Goal: Communication & Community: Answer question/provide support

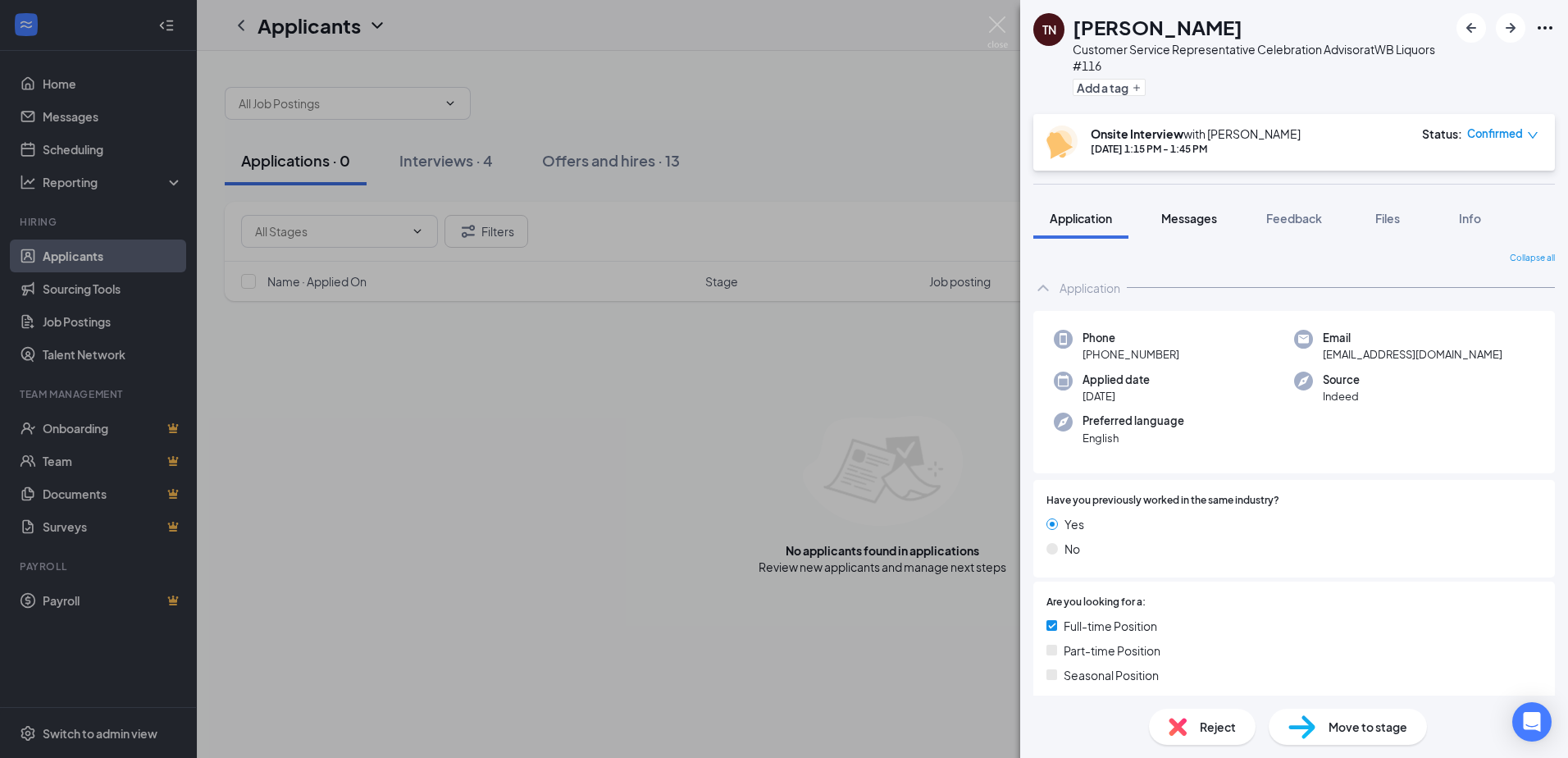
click at [1196, 227] on button "Messages" at bounding box center [1189, 218] width 89 height 41
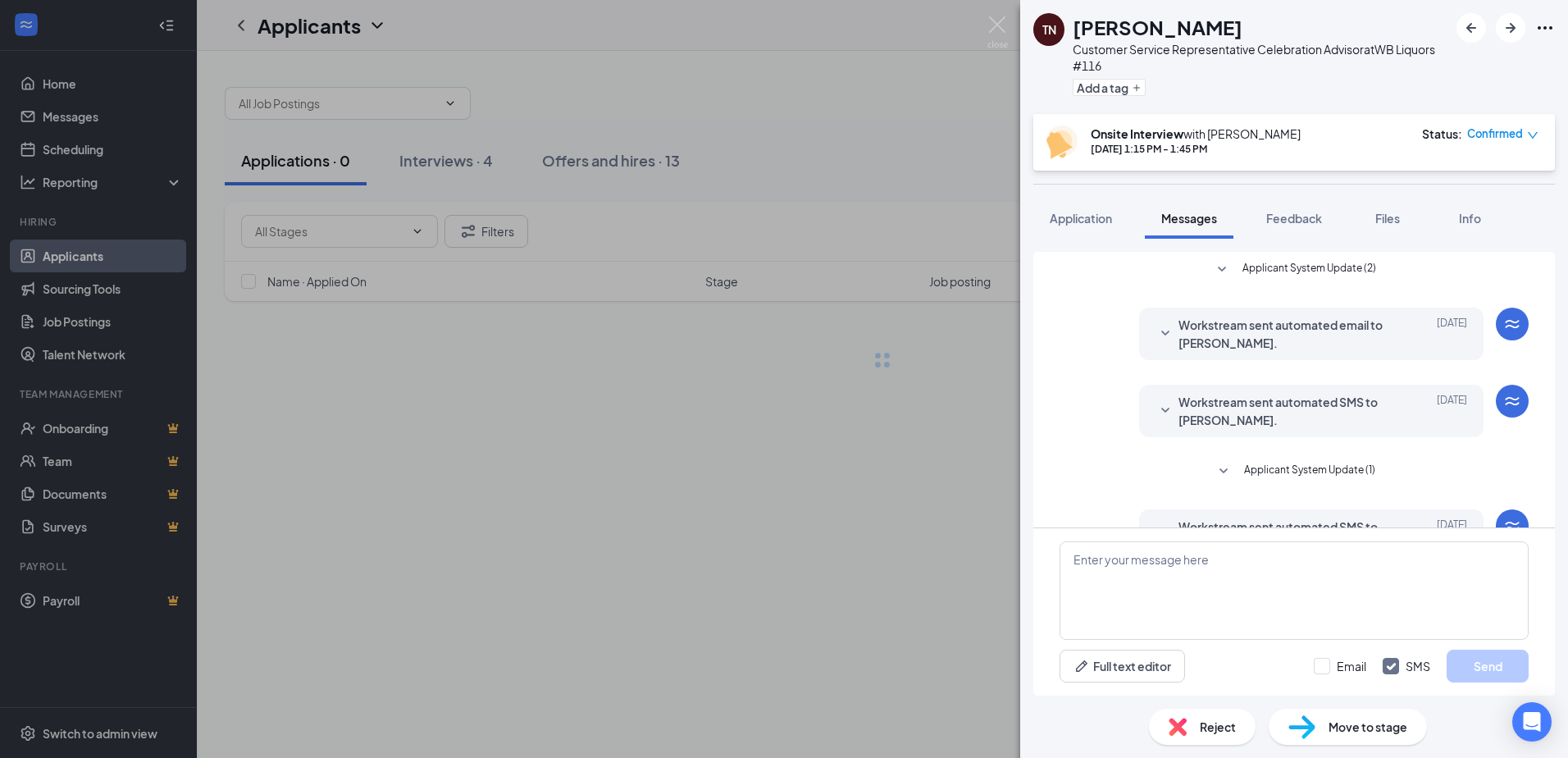
scroll to position [128, 0]
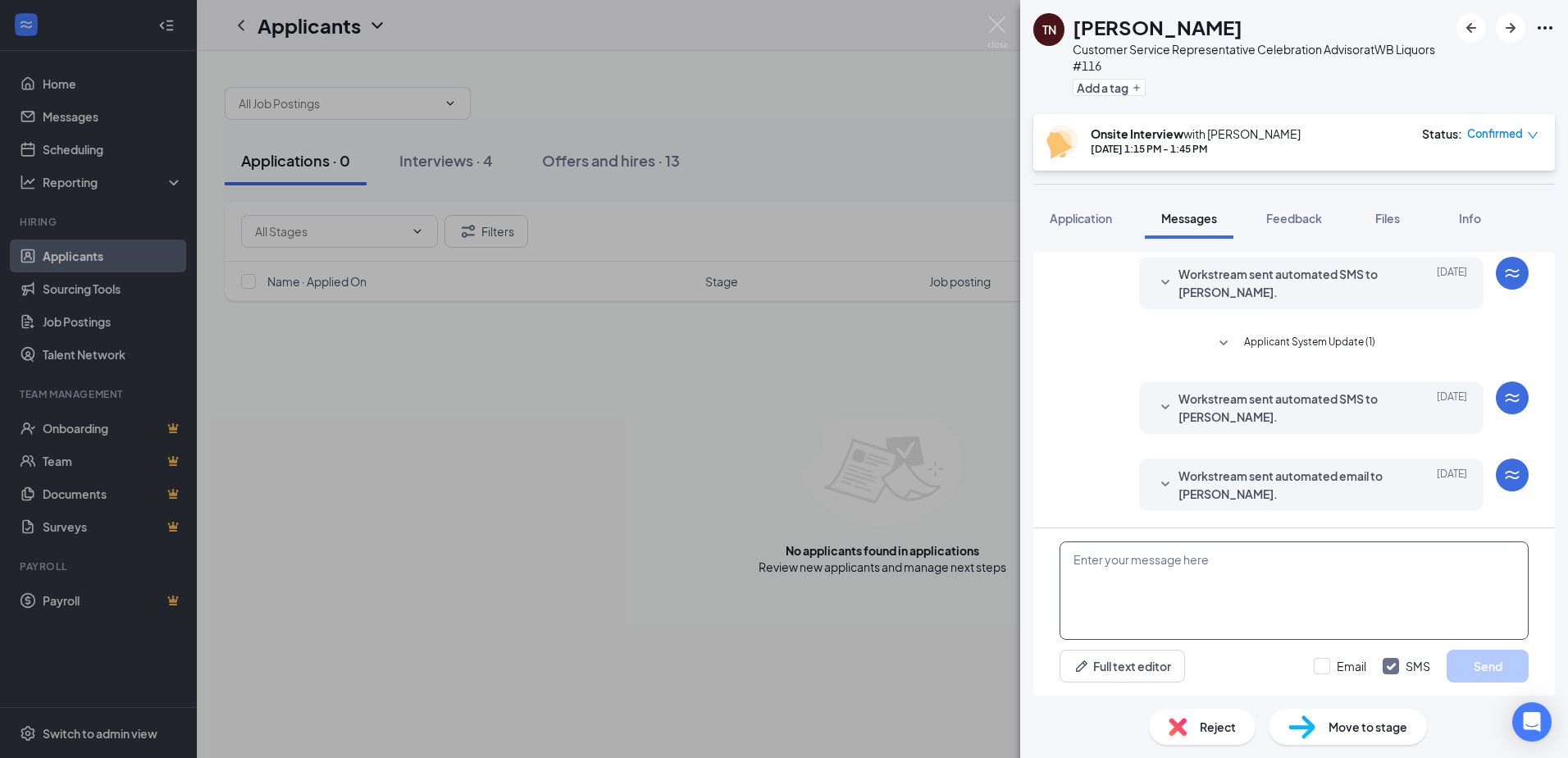
click at [1141, 568] on textarea at bounding box center [1294, 590] width 469 height 98
type textarea "g"
click at [1269, 579] on textarea "Good morning Tamara, You are scheduled for an interview at1:15pm today." at bounding box center [1294, 590] width 469 height 98
click at [1384, 584] on textarea "Good morning Tamara, You are scheduled for an interview at 1:15pm today." at bounding box center [1294, 590] width 469 height 98
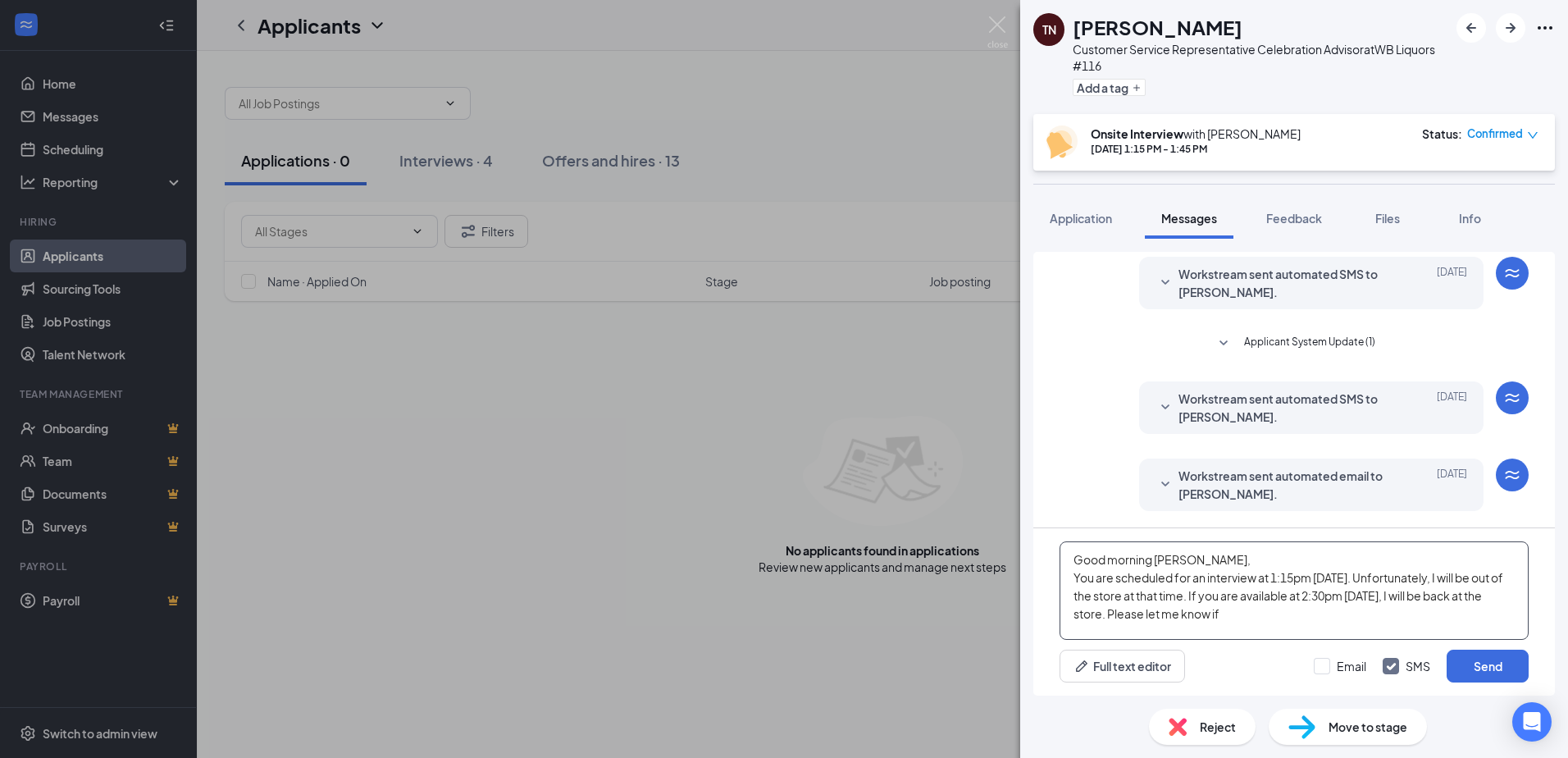
click at [1224, 621] on textarea "Good morning Tamara, You are scheduled for an interview at 1:15pm today. Unfort…" at bounding box center [1294, 590] width 469 height 98
type textarea "Good morning Tamara, You are scheduled for an interview at 1:15pm today. Unfort…"
click at [1494, 664] on button "Send" at bounding box center [1487, 666] width 82 height 33
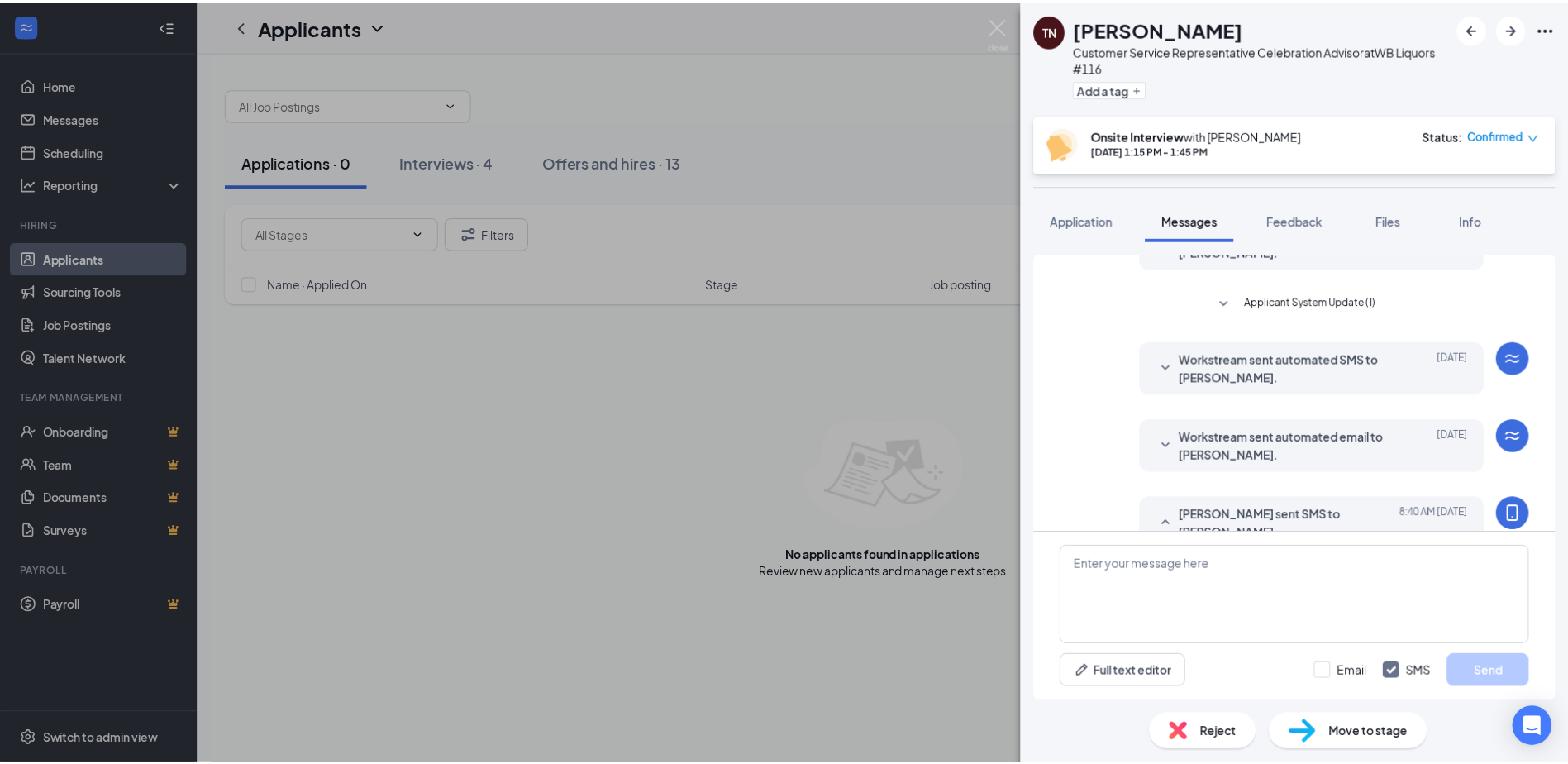
scroll to position [298, 0]
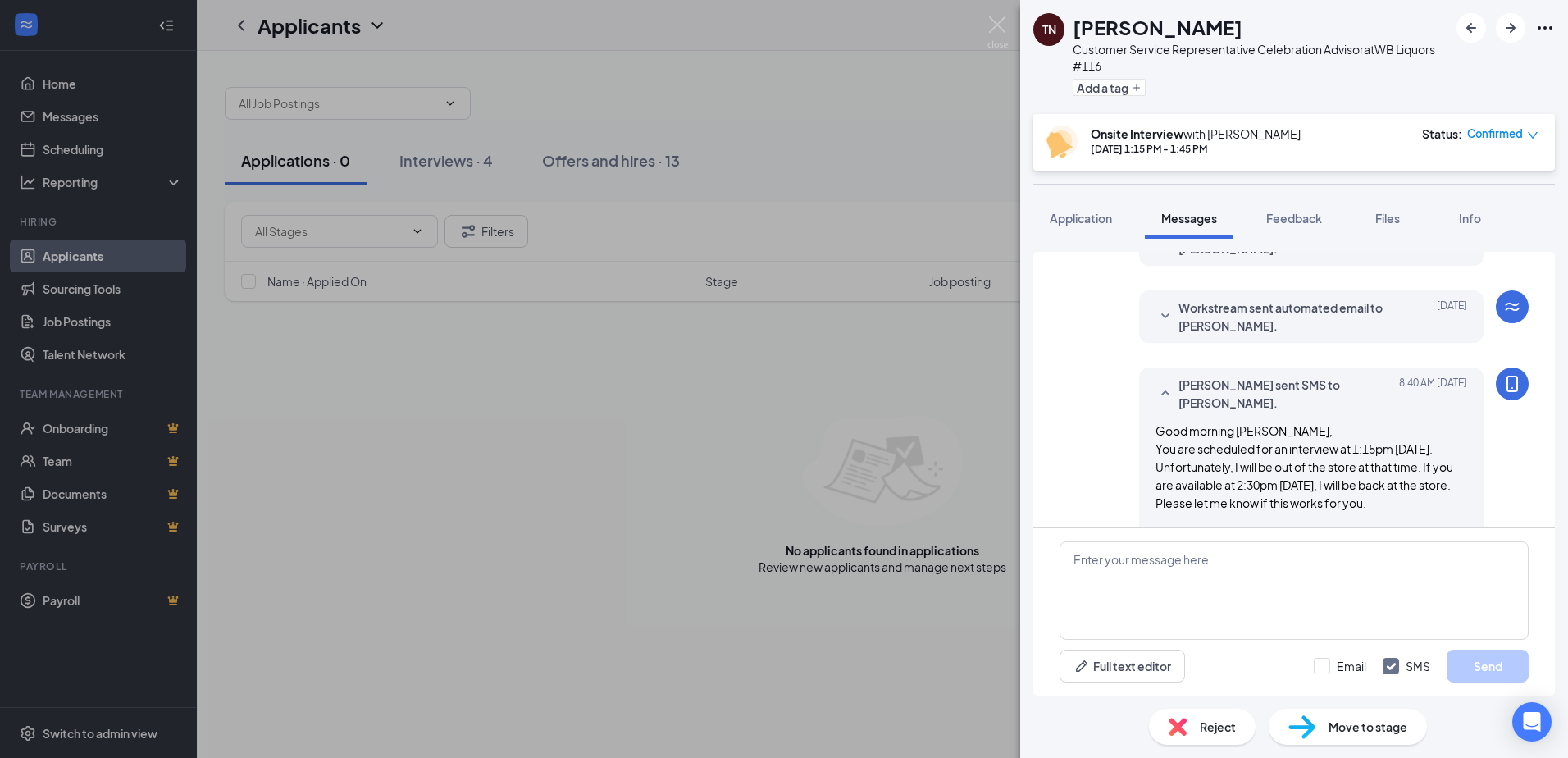
click at [664, 505] on div "TN Tamara Nicolas Customer Service Representative Celebration Advisor at WB Liq…" at bounding box center [784, 379] width 1568 height 758
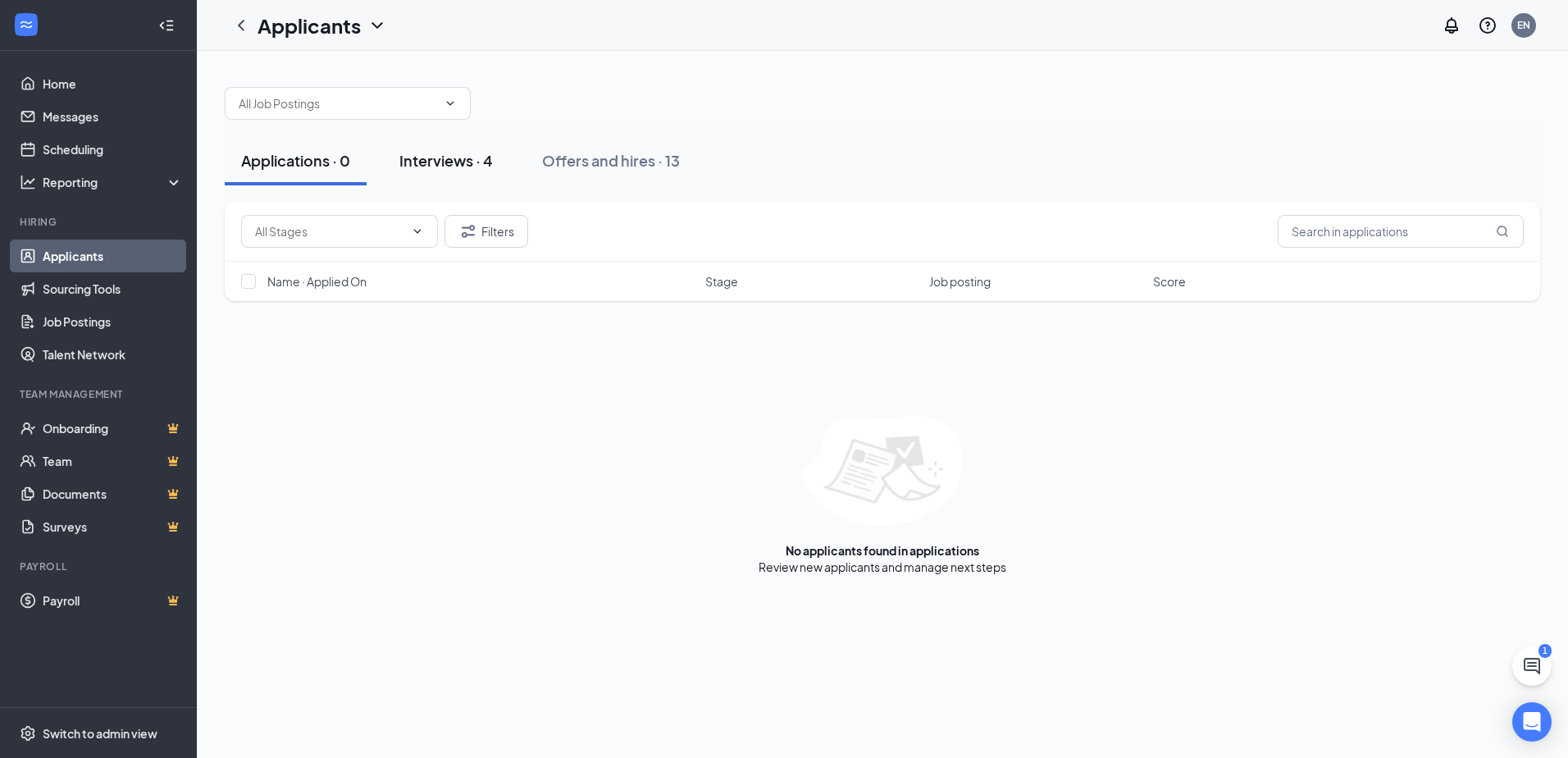
click at [437, 151] on button "Interviews · 4" at bounding box center [446, 161] width 127 height 49
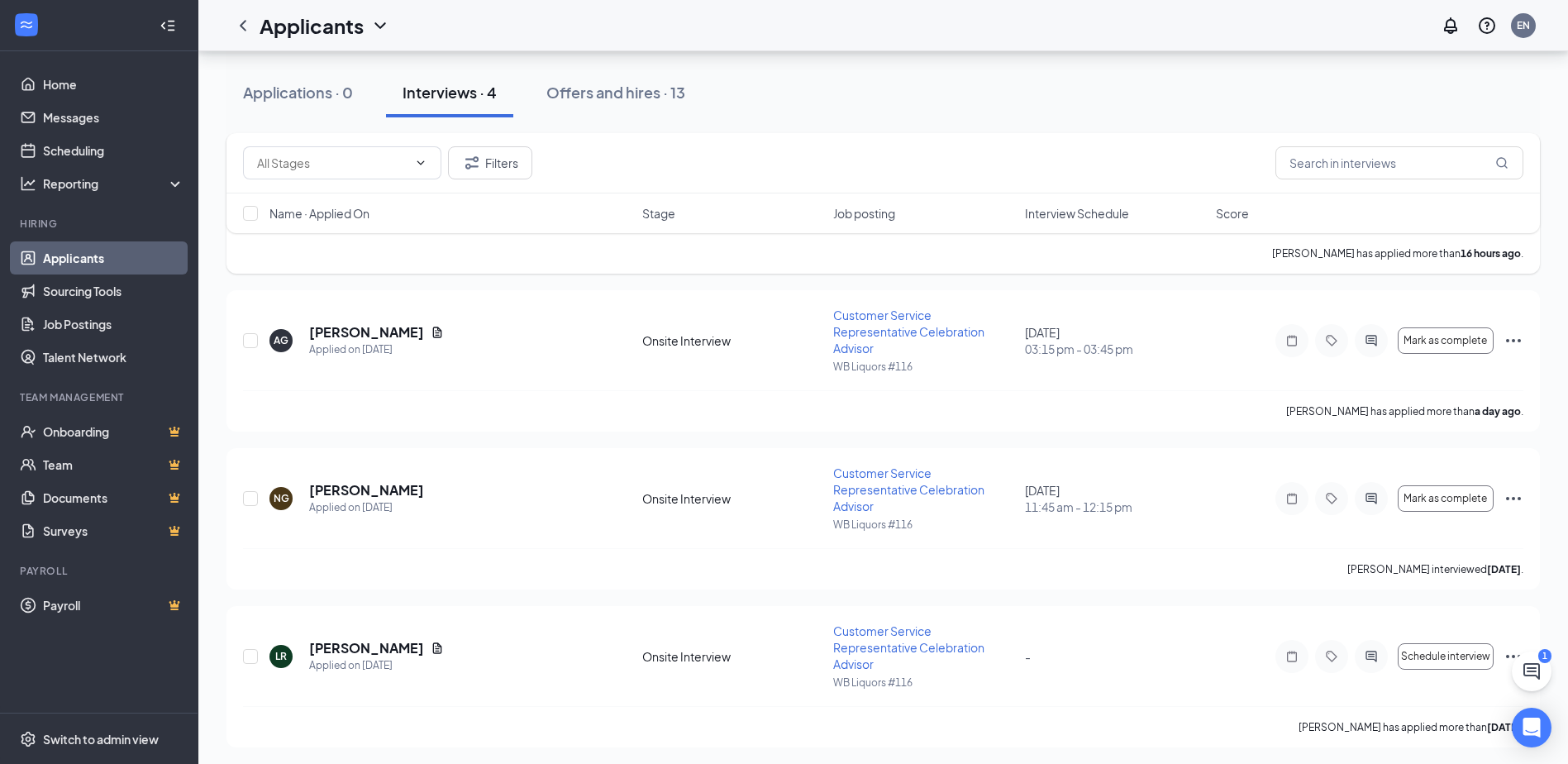
scroll to position [191, 0]
click at [1467, 497] on span "Mark as complete" at bounding box center [1445, 496] width 84 height 12
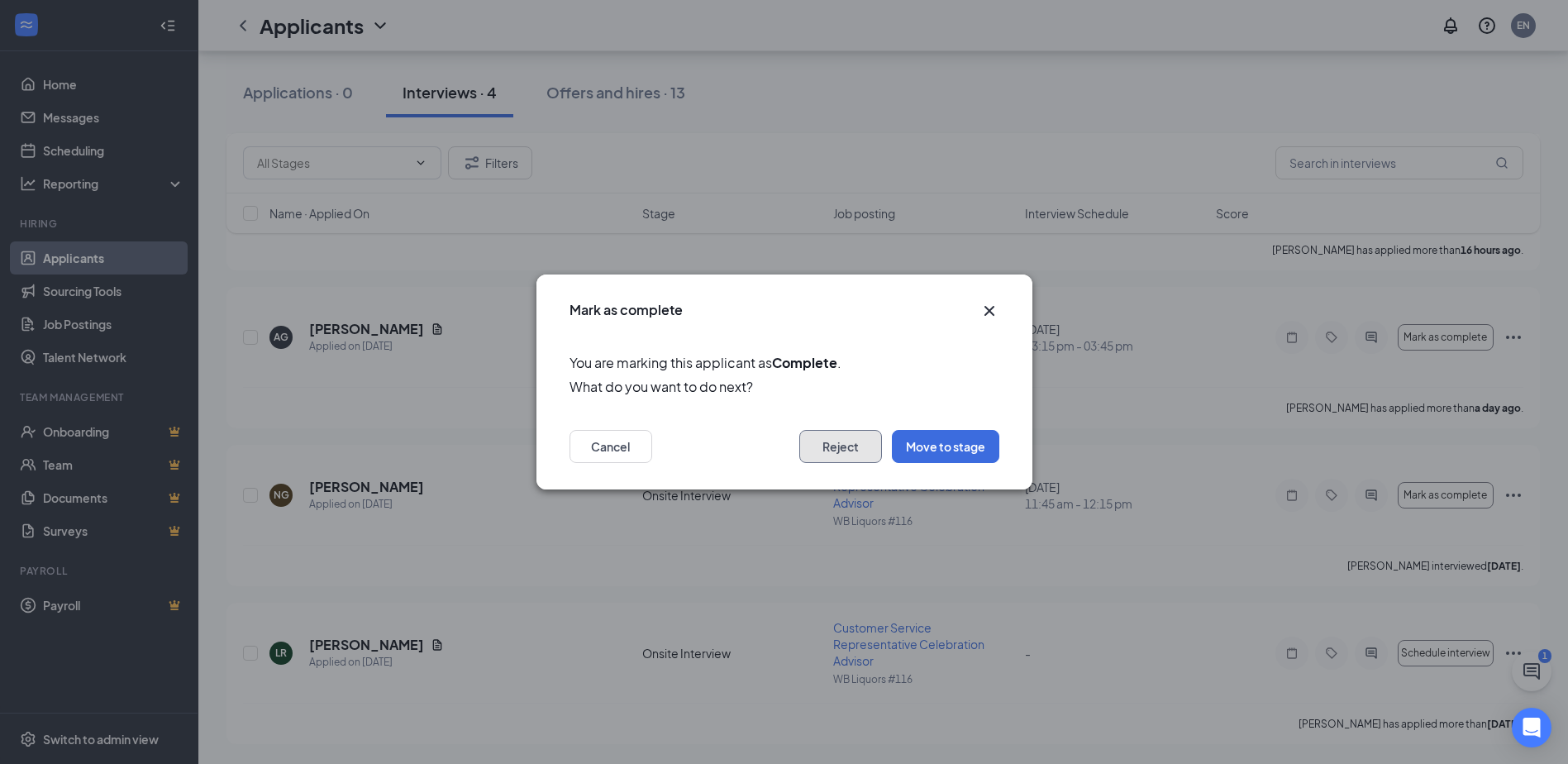
click at [843, 454] on button "Reject" at bounding box center [840, 446] width 83 height 33
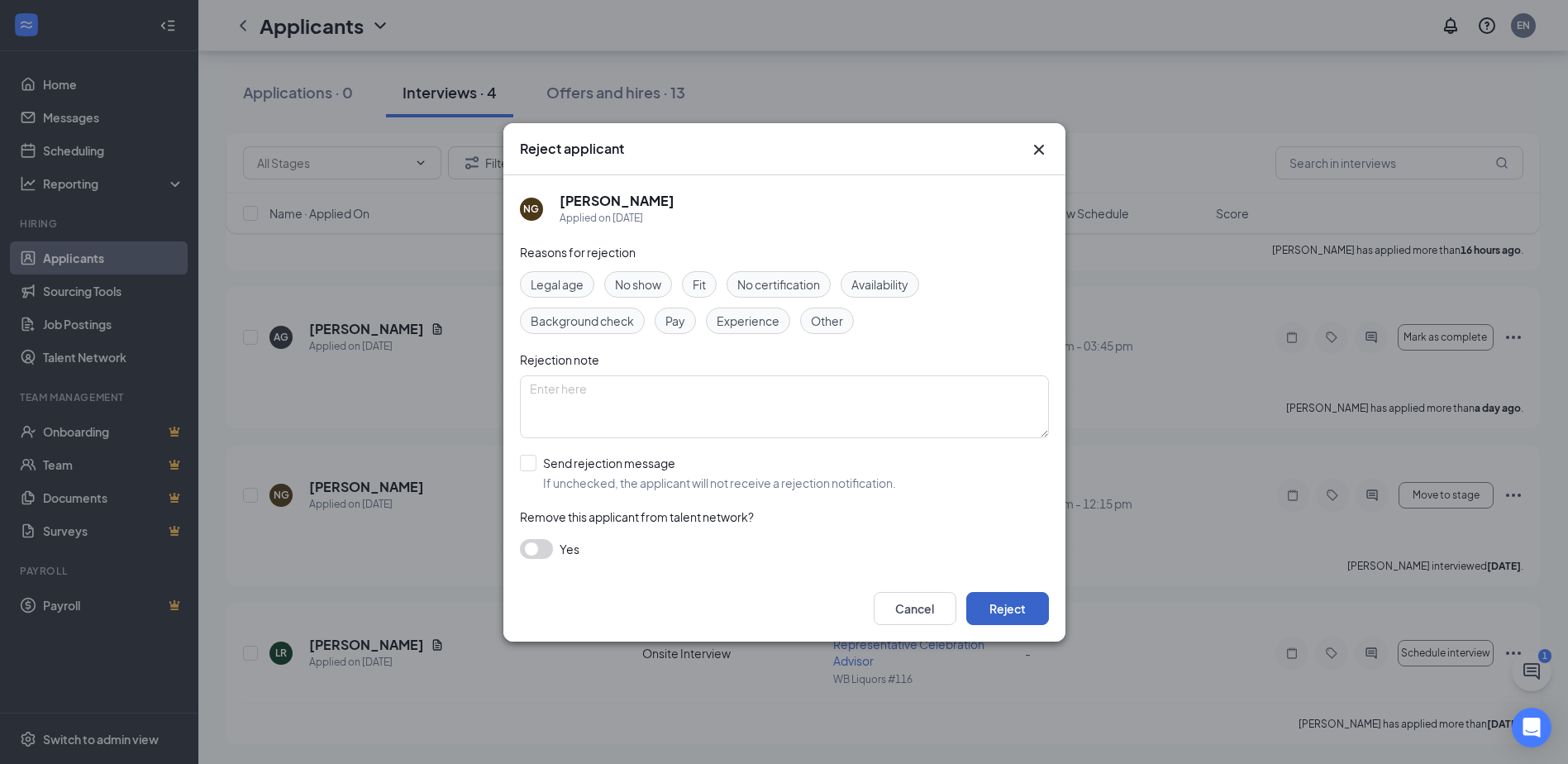
click at [1016, 611] on button "Reject" at bounding box center [1007, 608] width 83 height 33
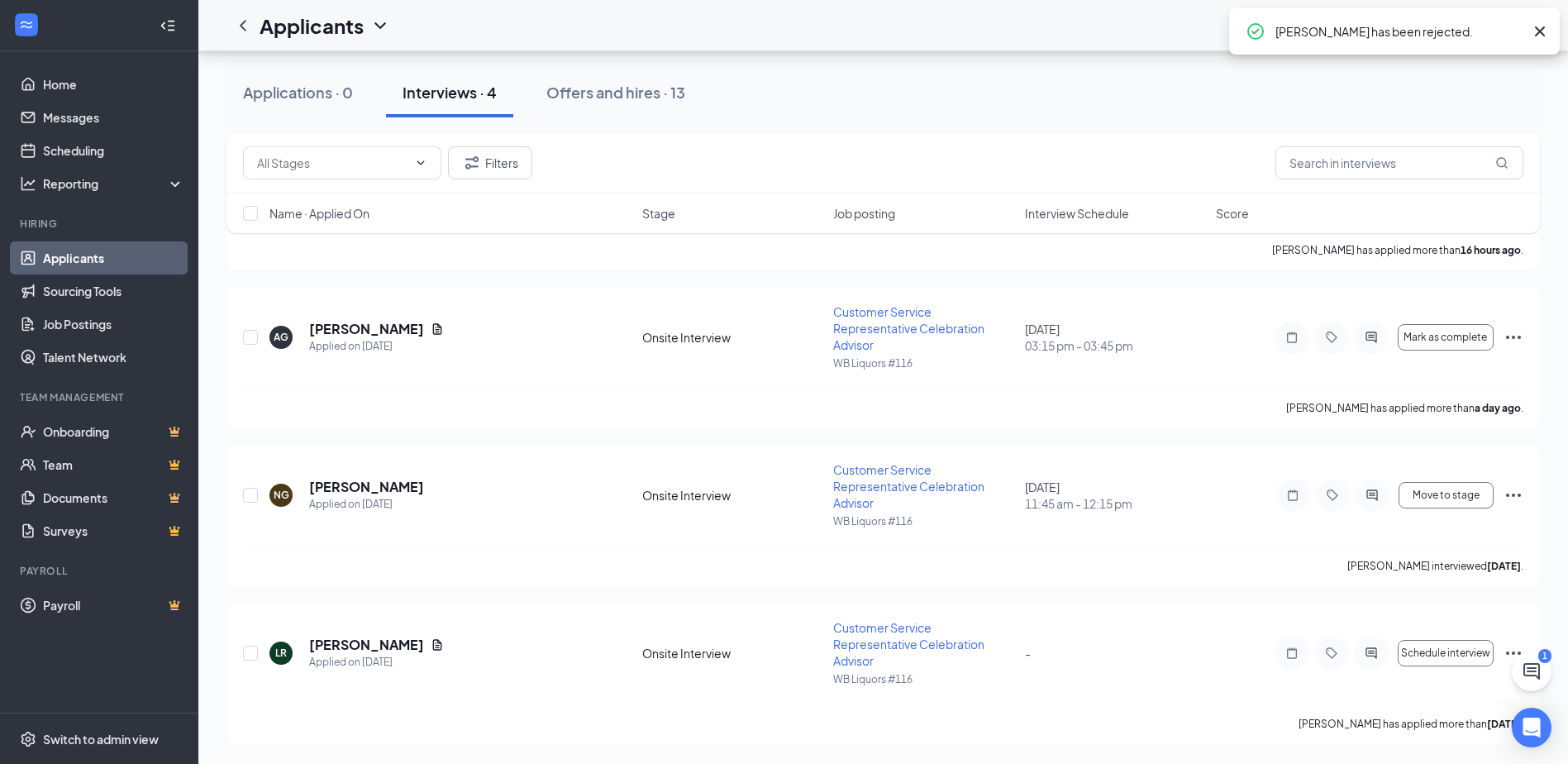
scroll to position [33, 0]
